Goal: Transaction & Acquisition: Purchase product/service

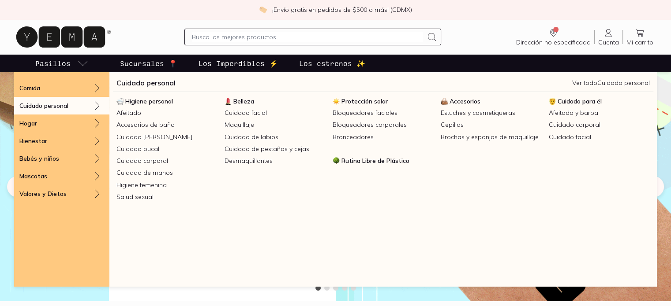
click at [69, 101] on div "Cuidado personal" at bounding box center [61, 106] width 95 height 18
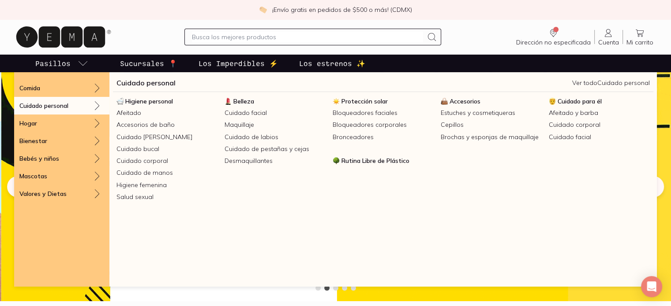
click at [133, 79] on link "Cuidado personal" at bounding box center [145, 83] width 59 height 11
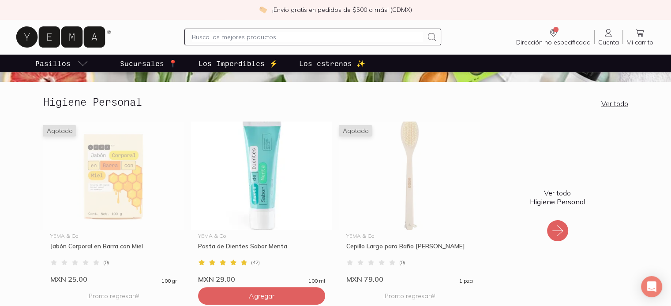
scroll to position [144, 0]
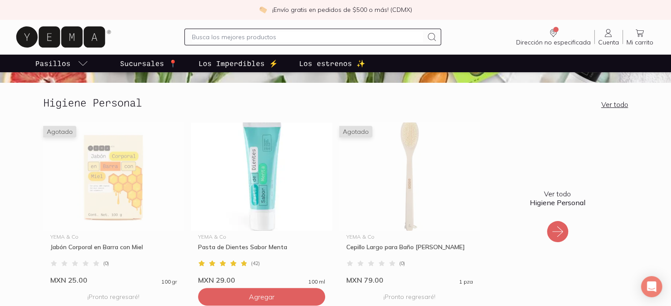
click at [564, 227] on div at bounding box center [557, 231] width 21 height 21
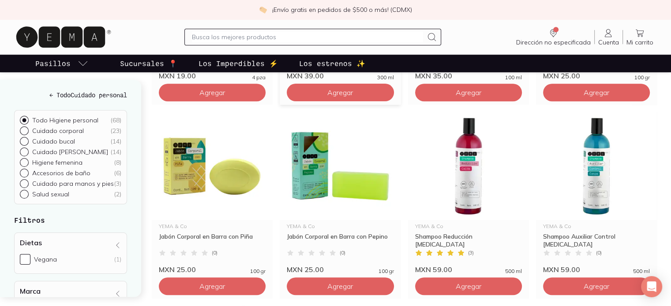
scroll to position [647, 0]
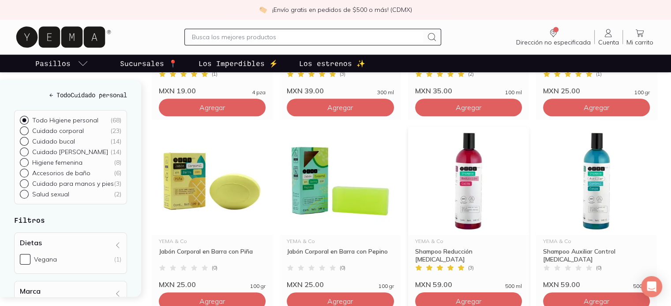
click at [468, 163] on img at bounding box center [468, 181] width 121 height 108
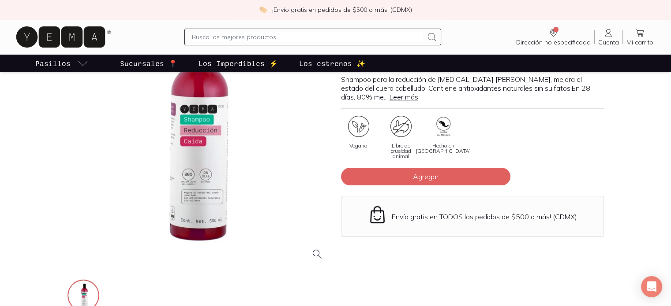
scroll to position [132, 0]
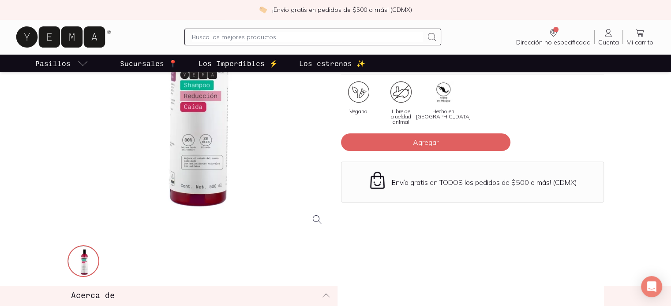
click at [189, 151] on div at bounding box center [198, 101] width 263 height 263
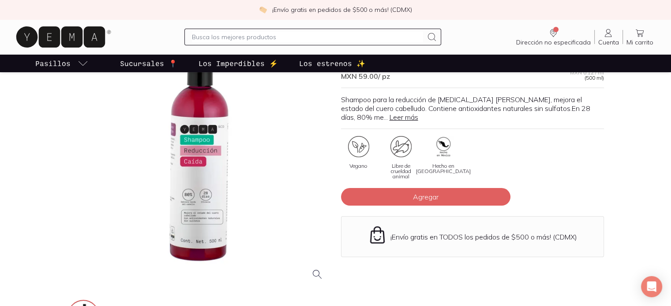
scroll to position [62, 0]
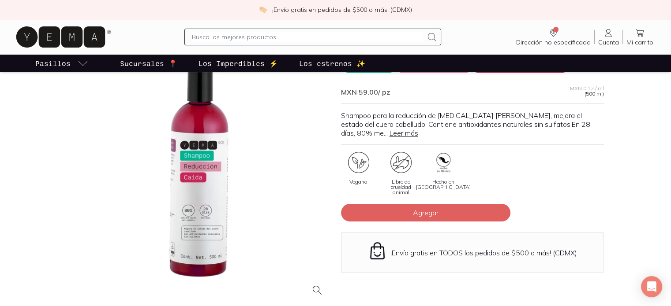
click at [389, 134] on link "Leer más" at bounding box center [403, 133] width 29 height 9
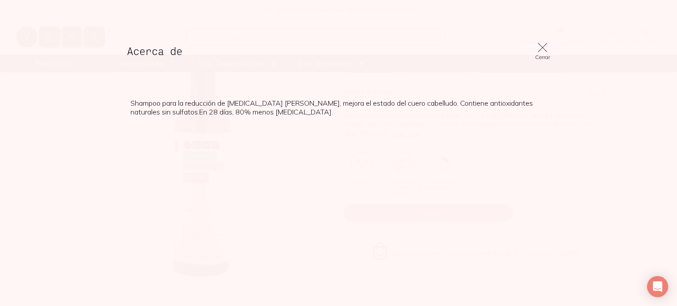
click at [541, 47] on icon at bounding box center [543, 47] width 12 height 12
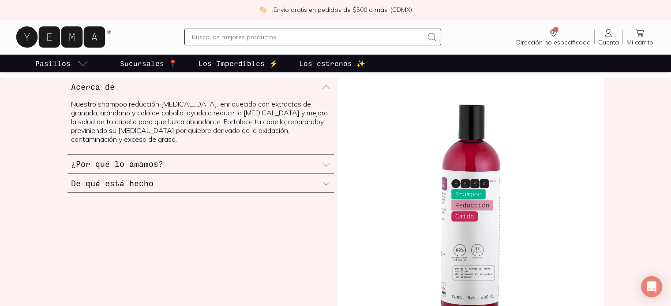
scroll to position [329, 0]
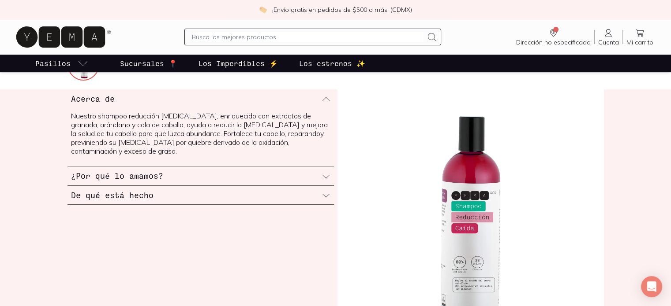
click at [328, 191] on icon at bounding box center [325, 195] width 9 height 9
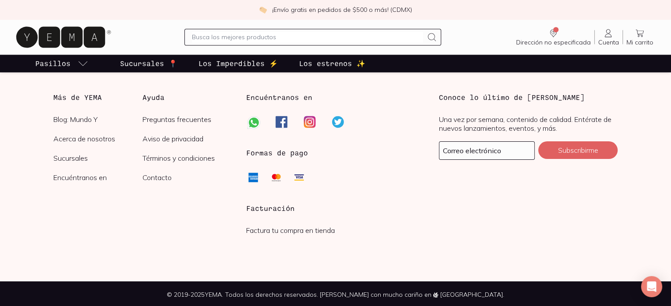
scroll to position [1264, 0]
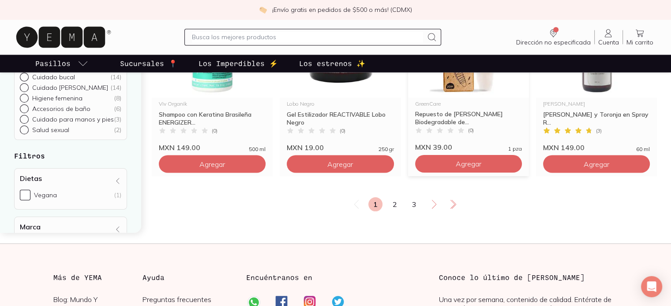
scroll to position [1561, 0]
click at [392, 208] on link "2" at bounding box center [395, 204] width 14 height 14
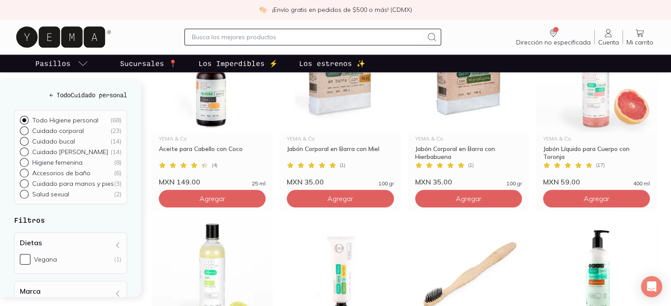
scroll to position [943, 0]
click at [24, 134] on div at bounding box center [26, 131] width 12 height 9
click at [24, 134] on input "Cuidado corporal ( 23 )" at bounding box center [23, 130] width 7 height 7
radio input "true"
click at [23, 144] on input "Cuidado bucal ( 14 )" at bounding box center [23, 141] width 7 height 7
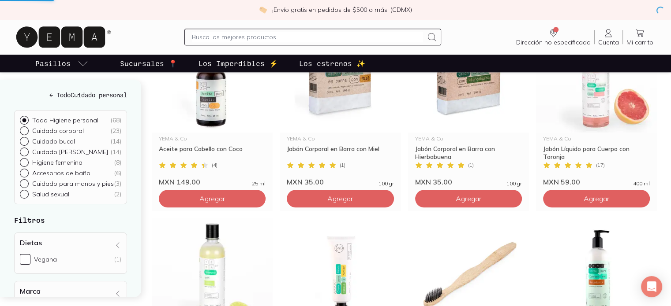
radio input "true"
click at [23, 153] on input "Cuidado [PERSON_NAME] ( 14 )" at bounding box center [23, 151] width 7 height 7
radio input "true"
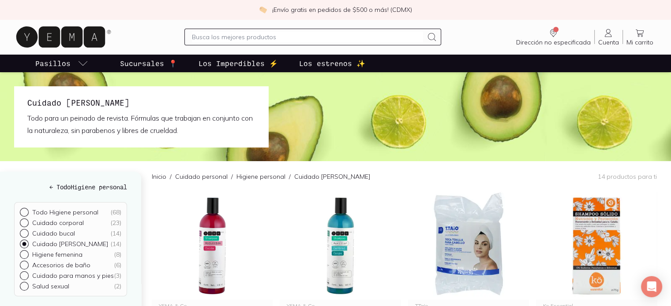
click at [27, 224] on div at bounding box center [26, 223] width 12 height 9
click at [27, 224] on input "Cuidado corporal ( 23 )" at bounding box center [23, 222] width 7 height 7
radio input "true"
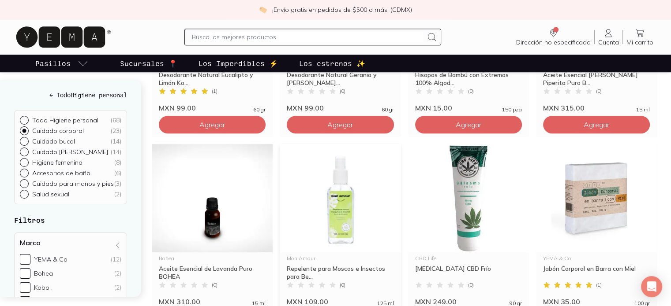
scroll to position [629, 0]
